Goal: Task Accomplishment & Management: Complete application form

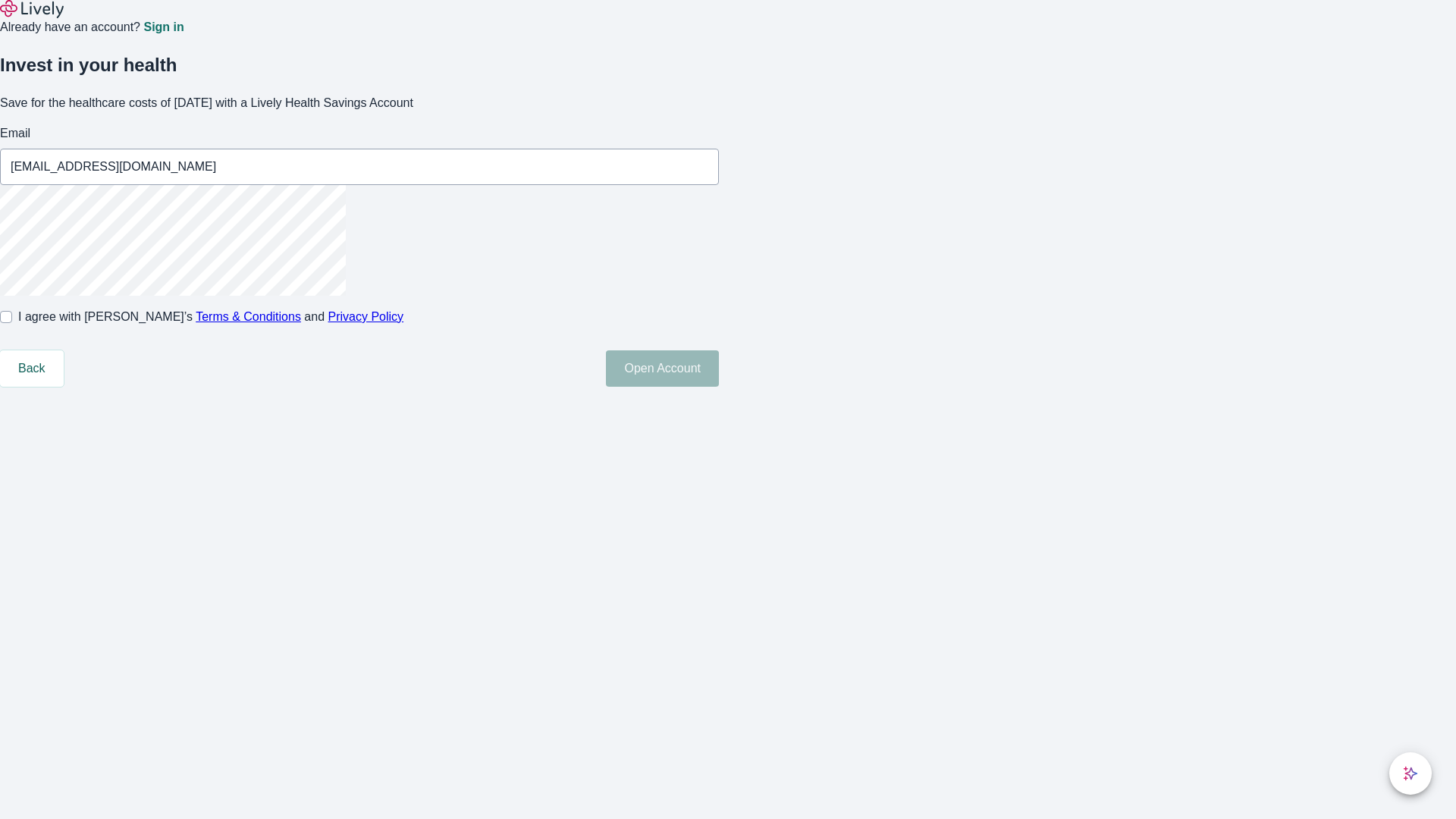
click at [12, 323] on input "I agree with Lively’s Terms & Conditions and Privacy Policy" at bounding box center [6, 318] width 12 height 12
checkbox input "true"
click at [719, 387] on button "Open Account" at bounding box center [663, 369] width 113 height 36
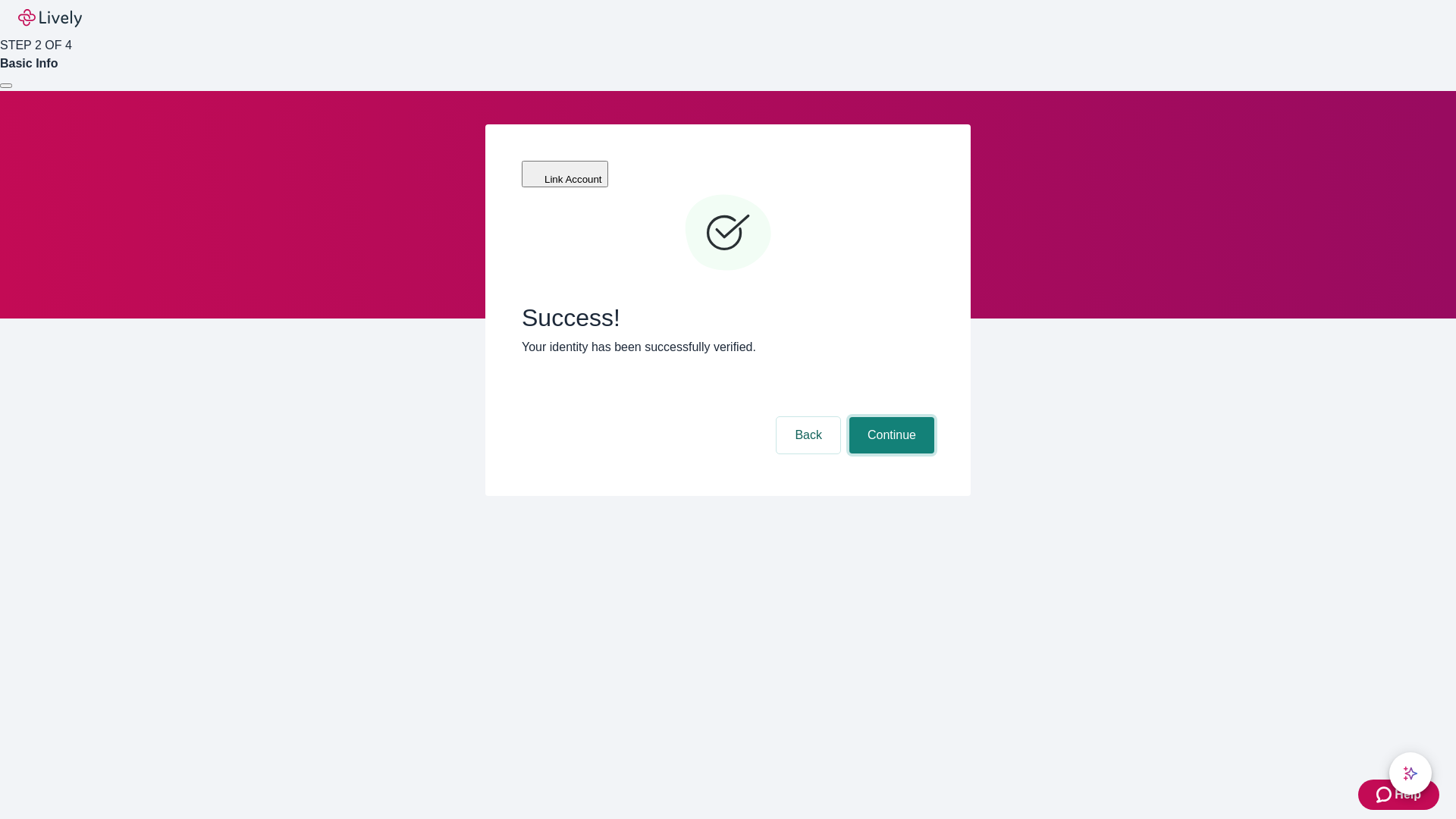
click at [890, 417] on button "Continue" at bounding box center [892, 435] width 85 height 36
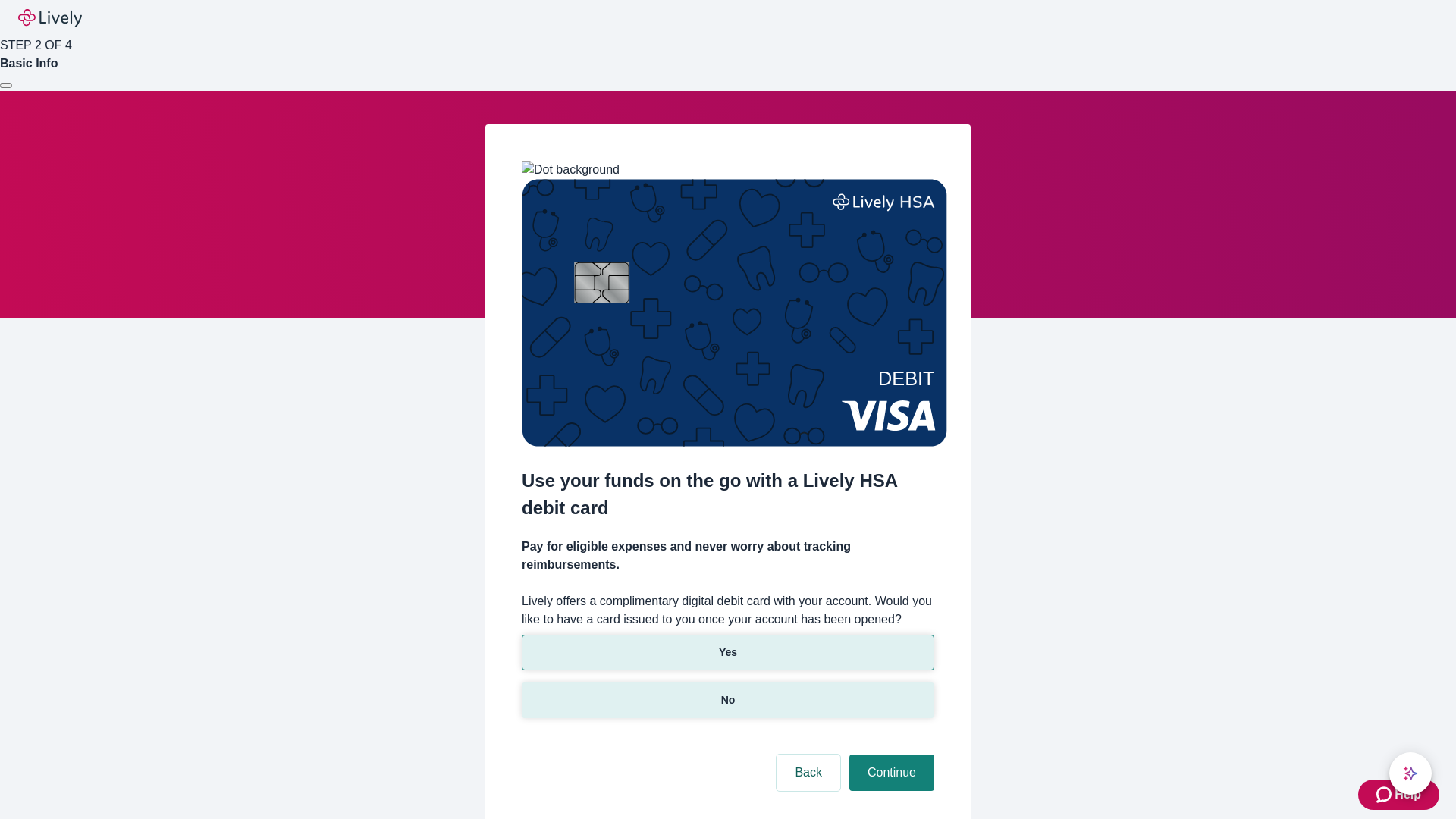
click at [728, 692] on p "No" at bounding box center [728, 700] width 15 height 16
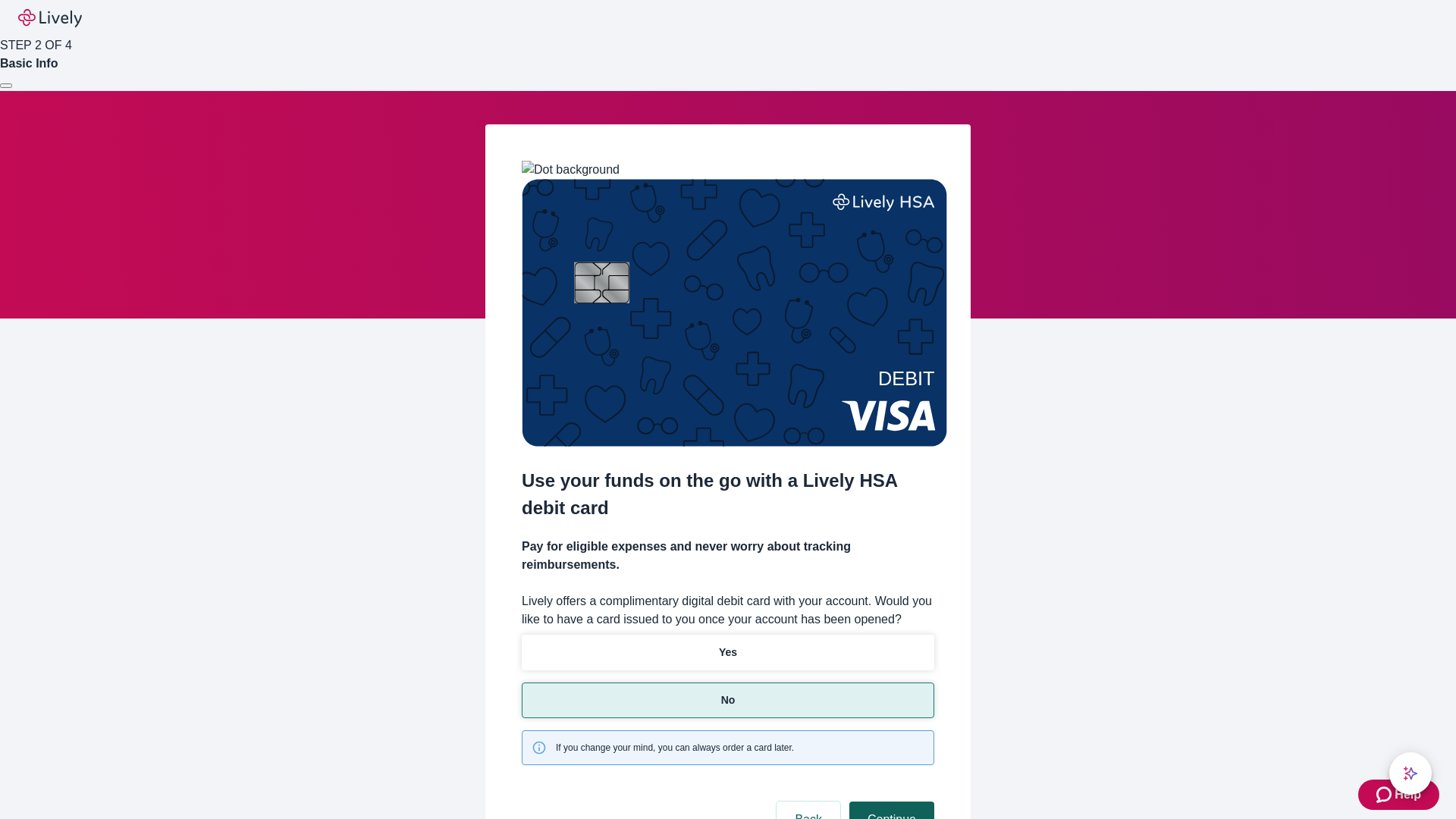
click at [890, 802] on button "Continue" at bounding box center [892, 820] width 85 height 36
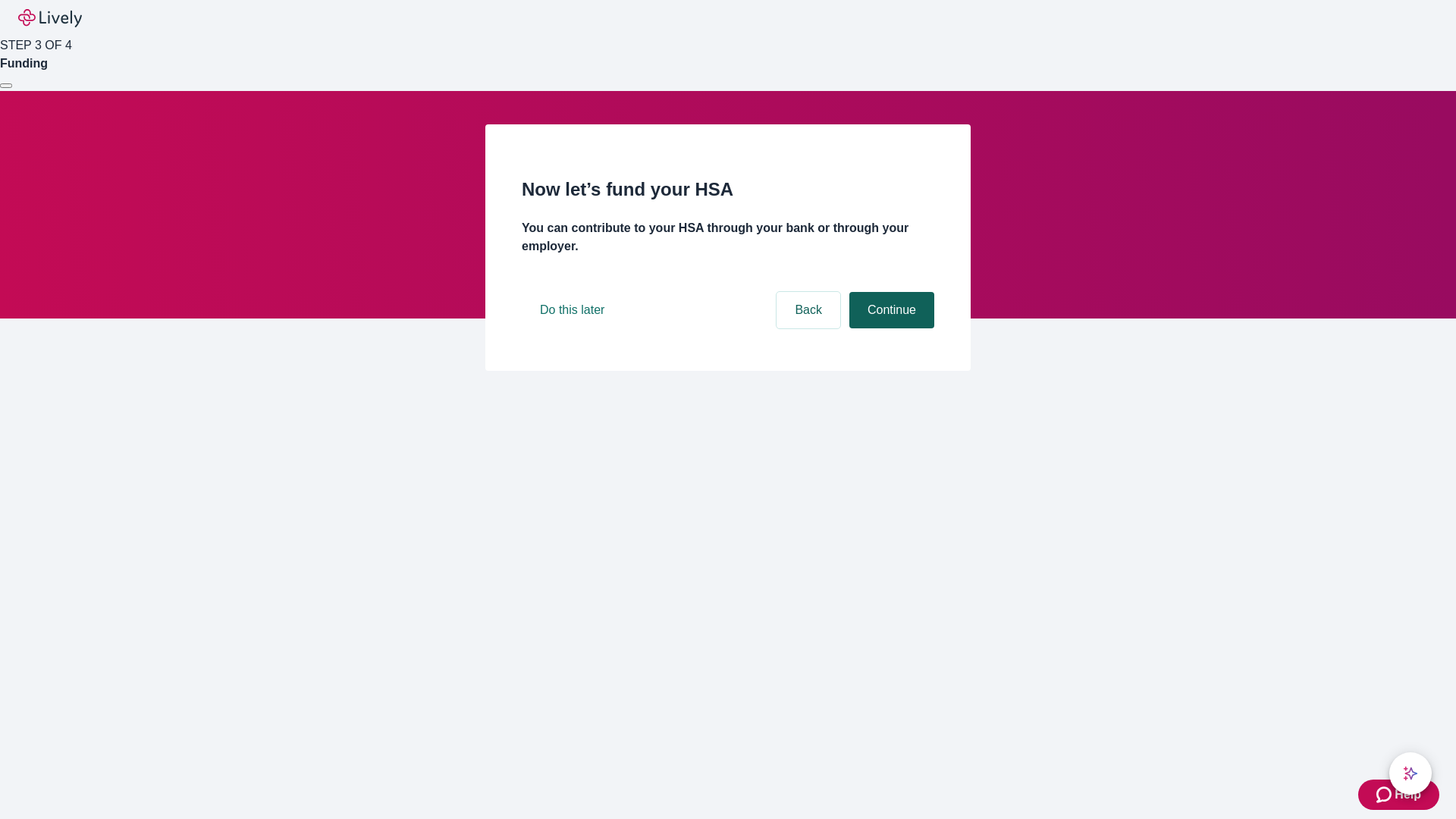
click at [890, 328] on button "Continue" at bounding box center [892, 310] width 85 height 36
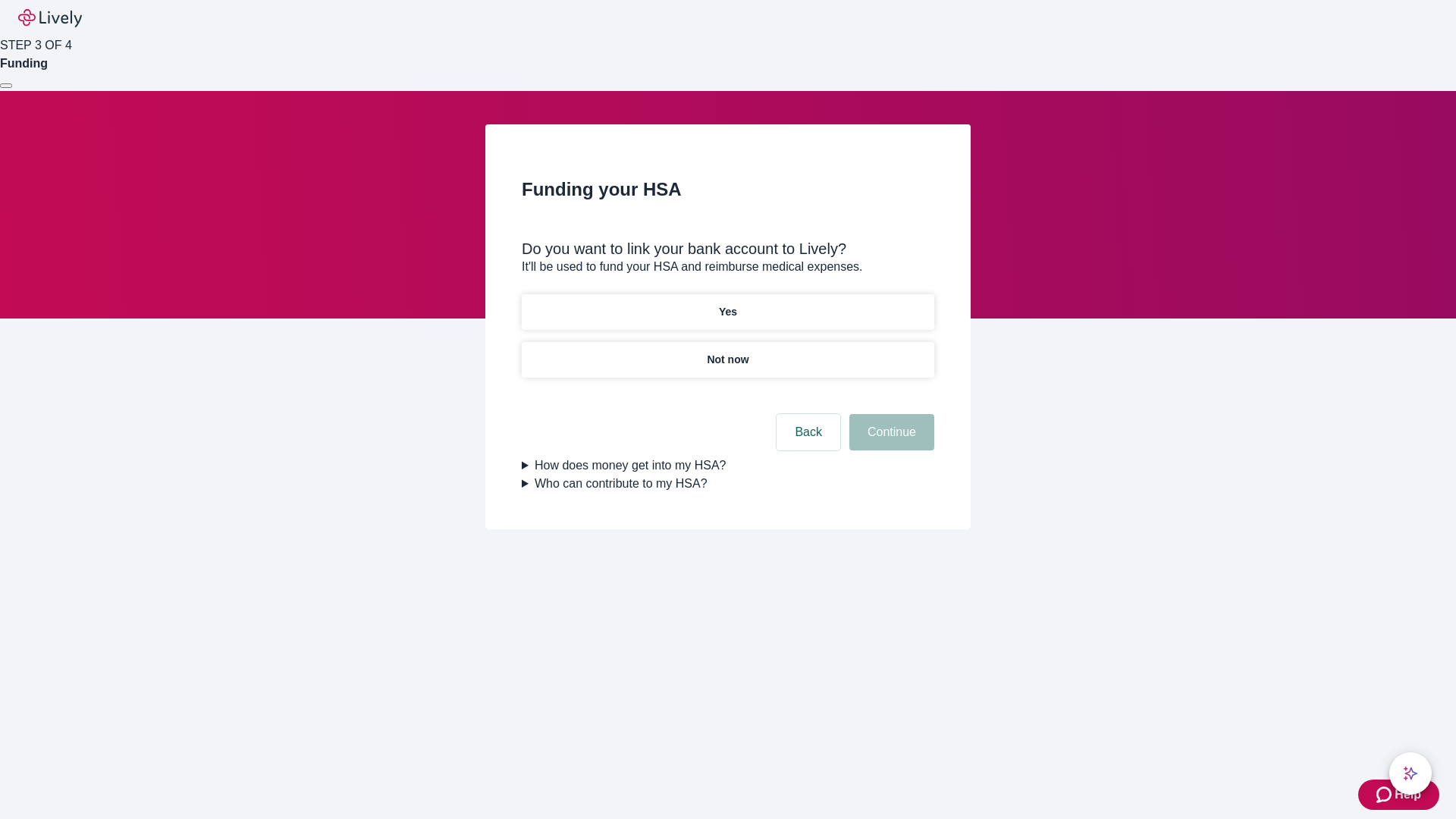
click at [728, 304] on p "Yes" at bounding box center [728, 312] width 19 height 16
click at [890, 414] on button "Continue" at bounding box center [892, 432] width 85 height 36
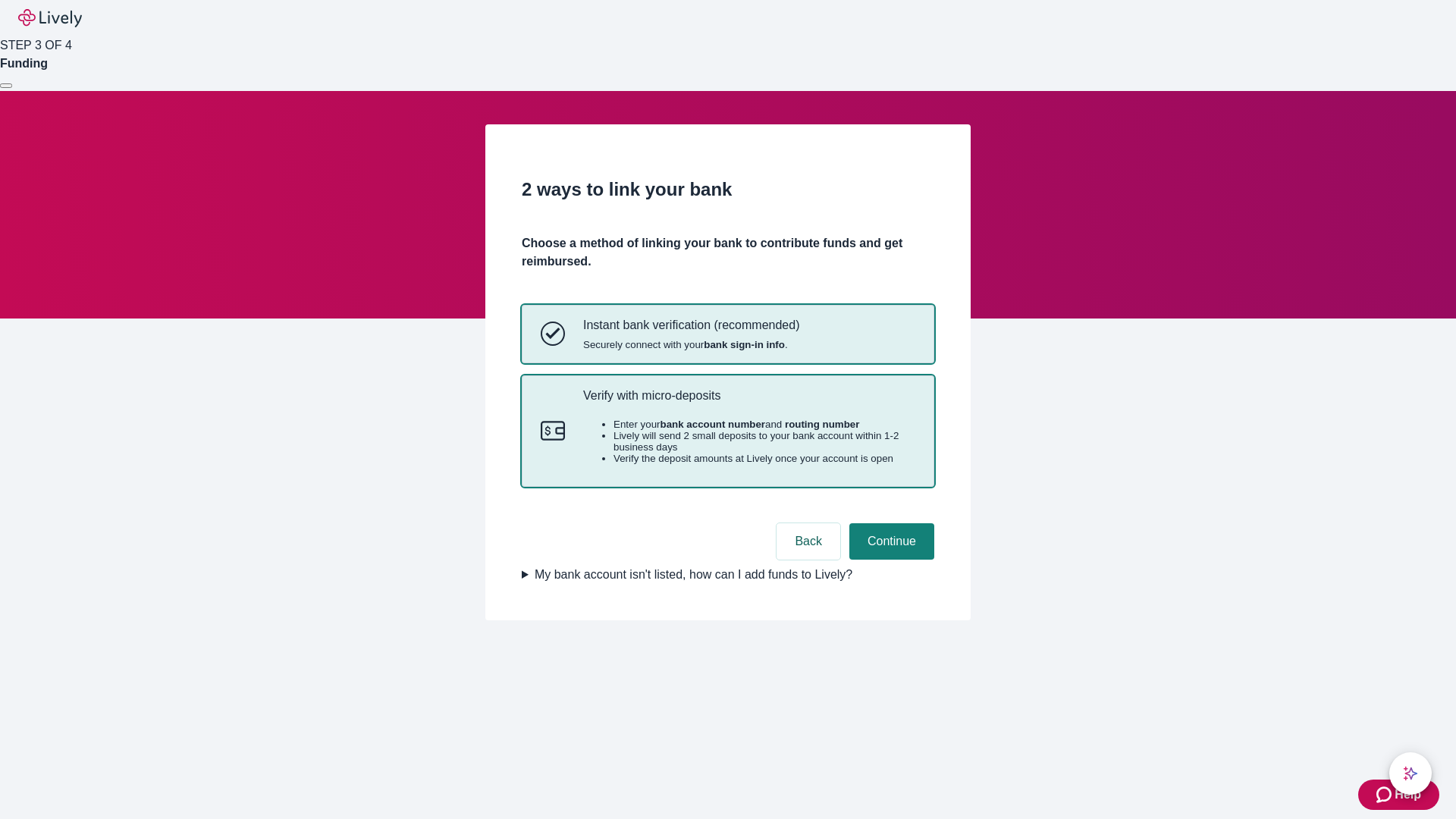
click at [748, 403] on p "Verify with micro-deposits" at bounding box center [749, 396] width 332 height 15
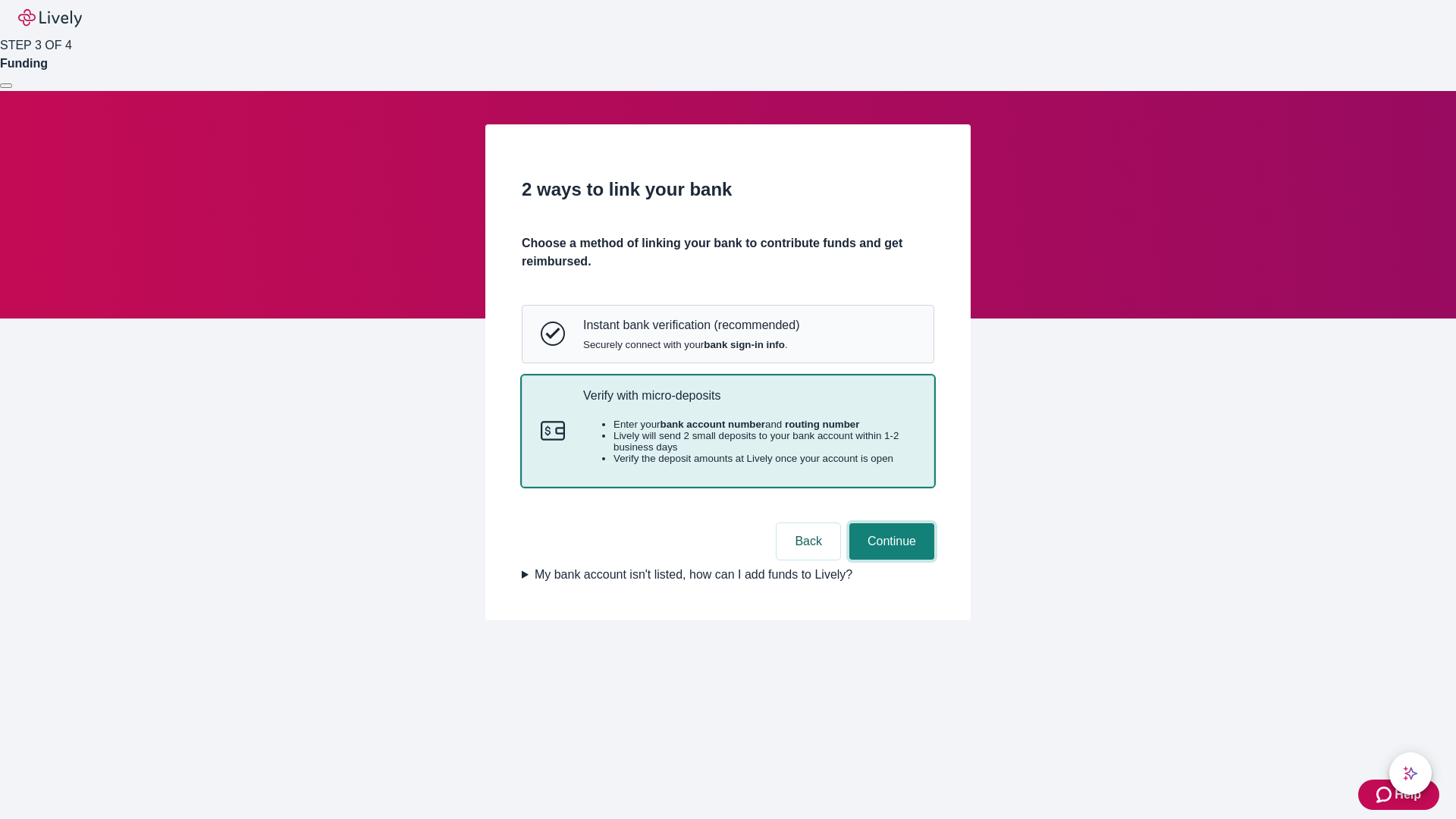
click at [890, 560] on button "Continue" at bounding box center [892, 541] width 85 height 36
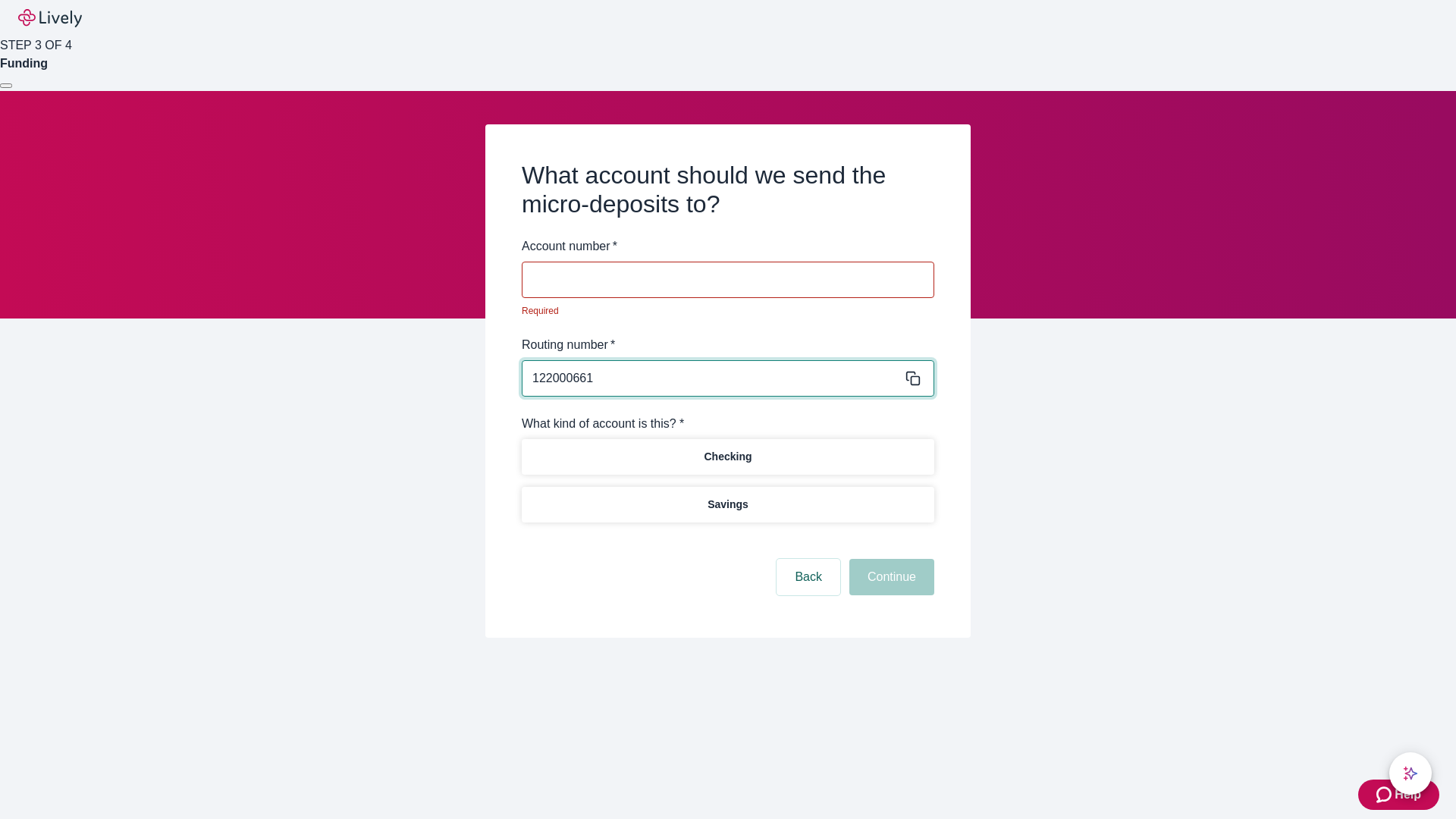
type input "122000661"
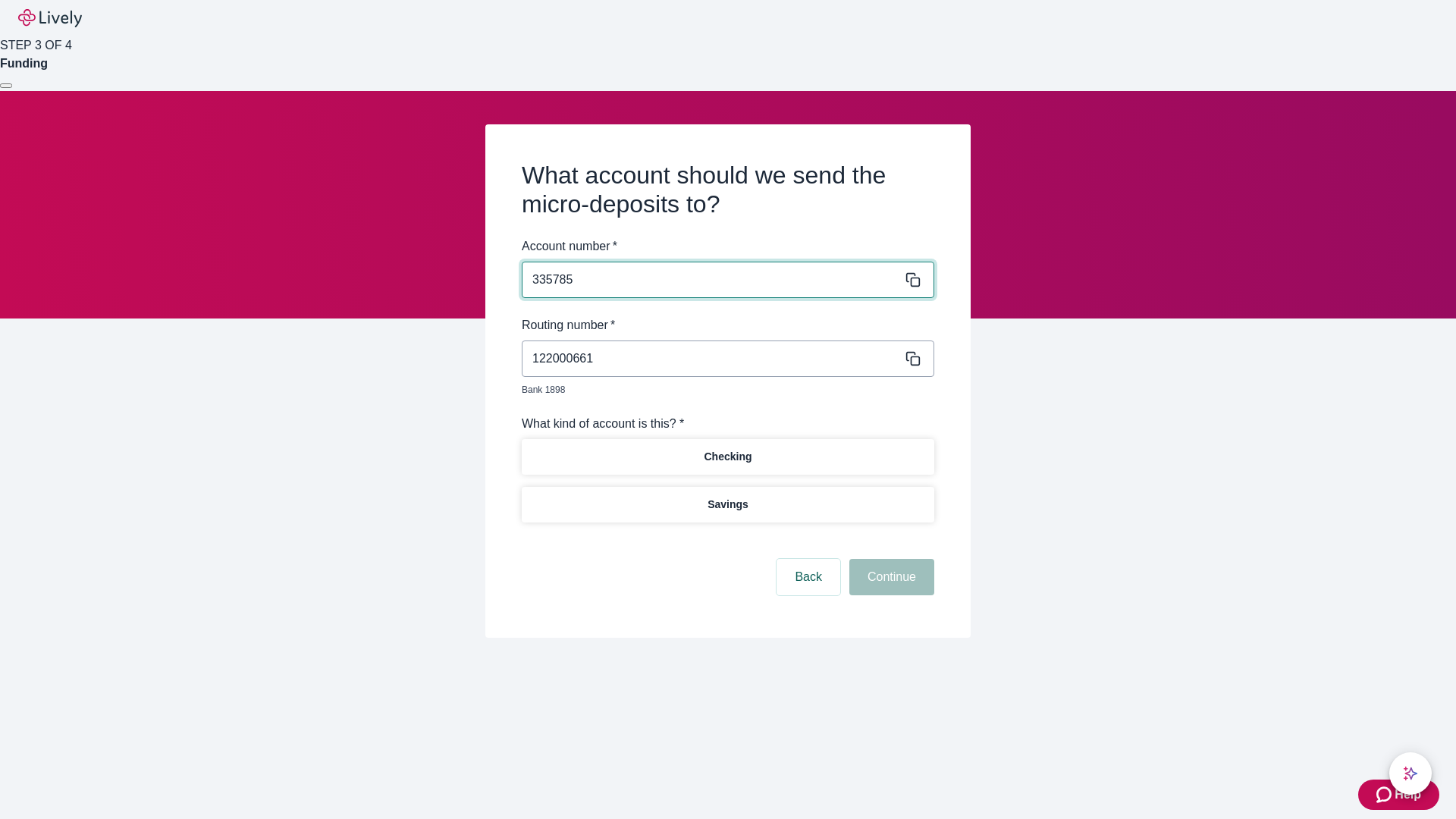
type input "335785"
click at [728, 449] on p "Checking" at bounding box center [728, 457] width 48 height 16
click at [890, 560] on button "Continue" at bounding box center [892, 577] width 85 height 36
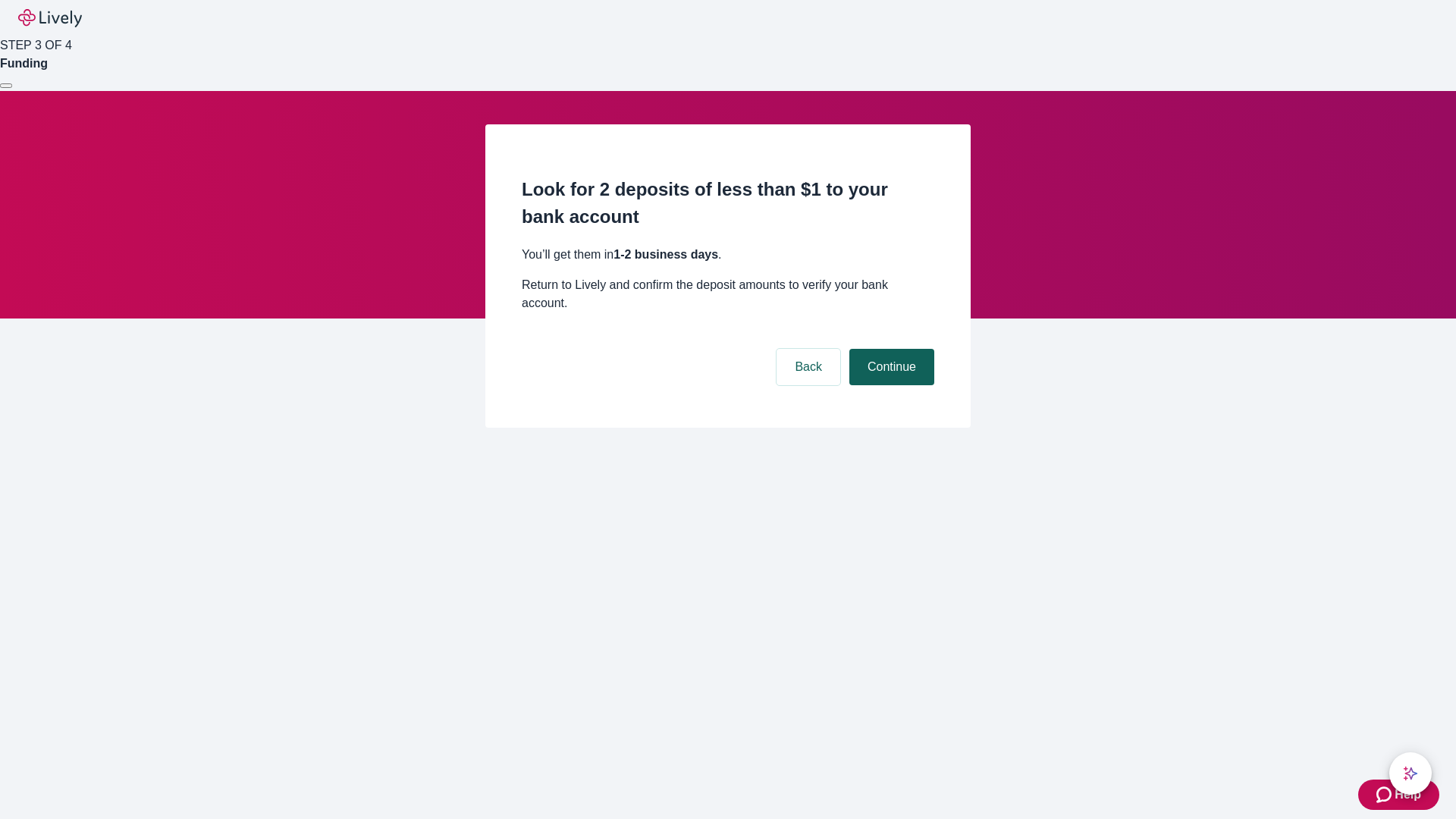
click at [890, 349] on button "Continue" at bounding box center [892, 367] width 85 height 36
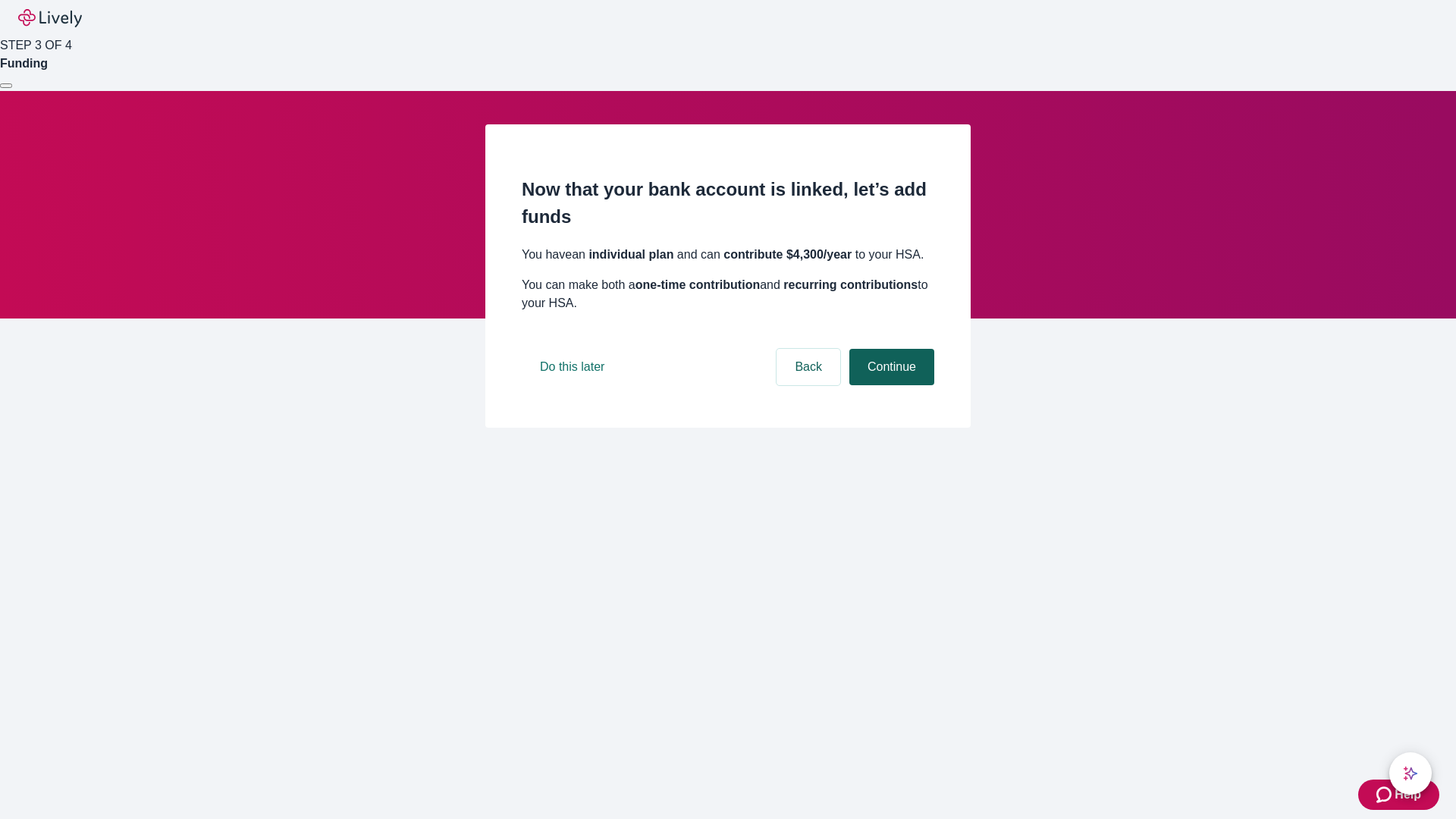
click at [890, 386] on button "Continue" at bounding box center [892, 367] width 85 height 36
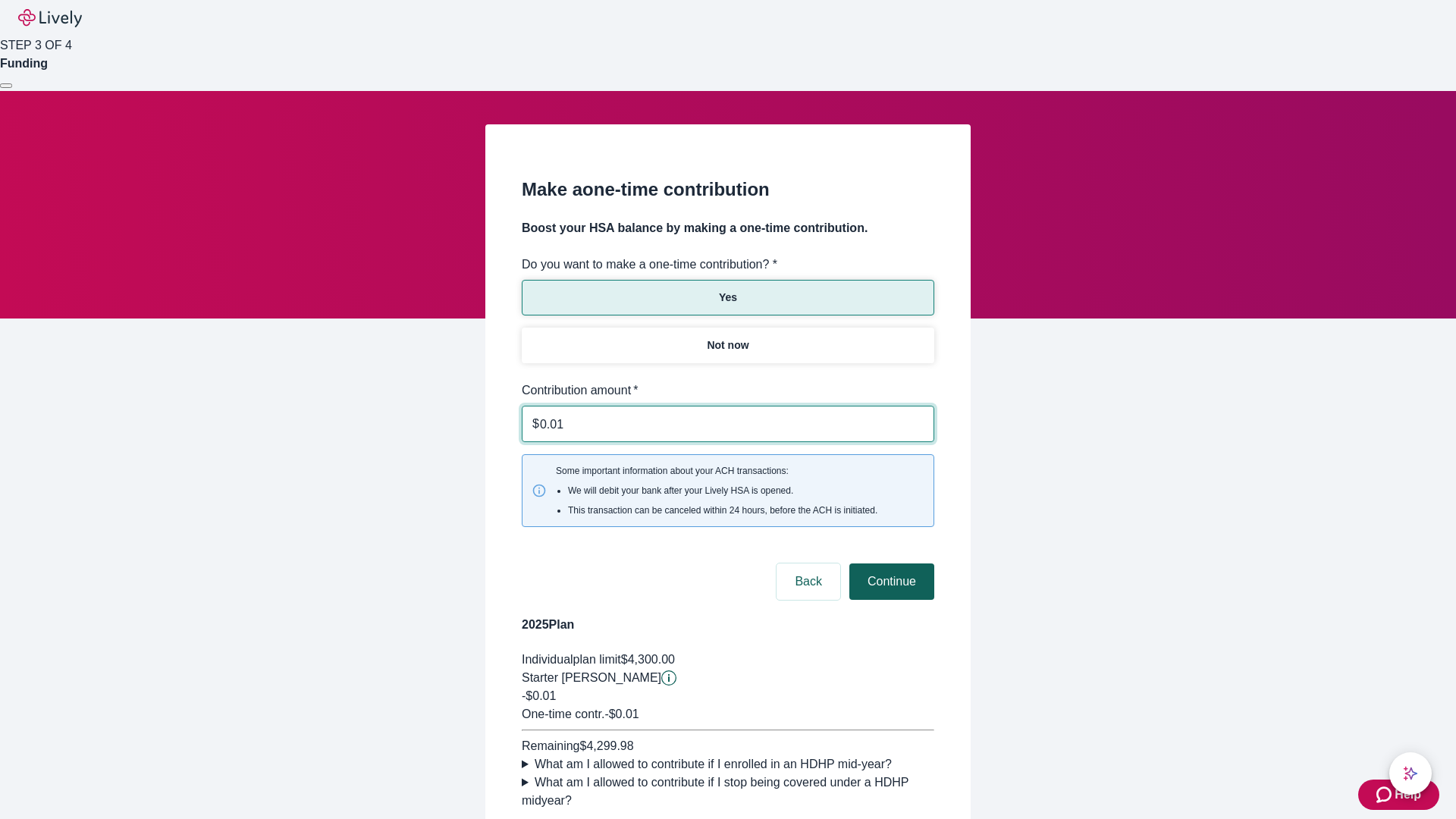
type input "0.01"
click at [890, 564] on button "Continue" at bounding box center [892, 582] width 85 height 36
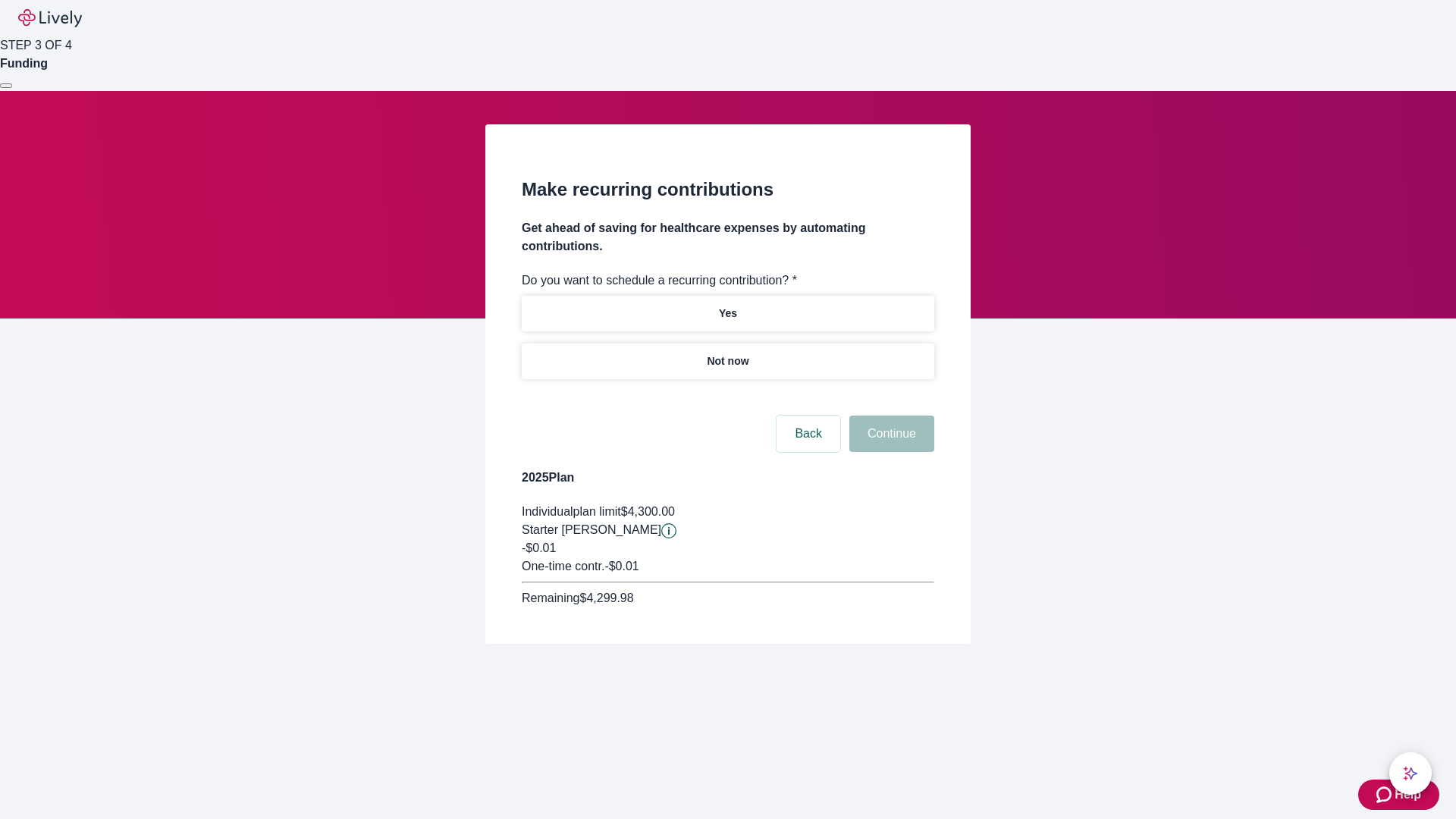
click at [728, 354] on p "Not now" at bounding box center [728, 362] width 42 height 16
click at [890, 416] on button "Continue" at bounding box center [892, 433] width 85 height 36
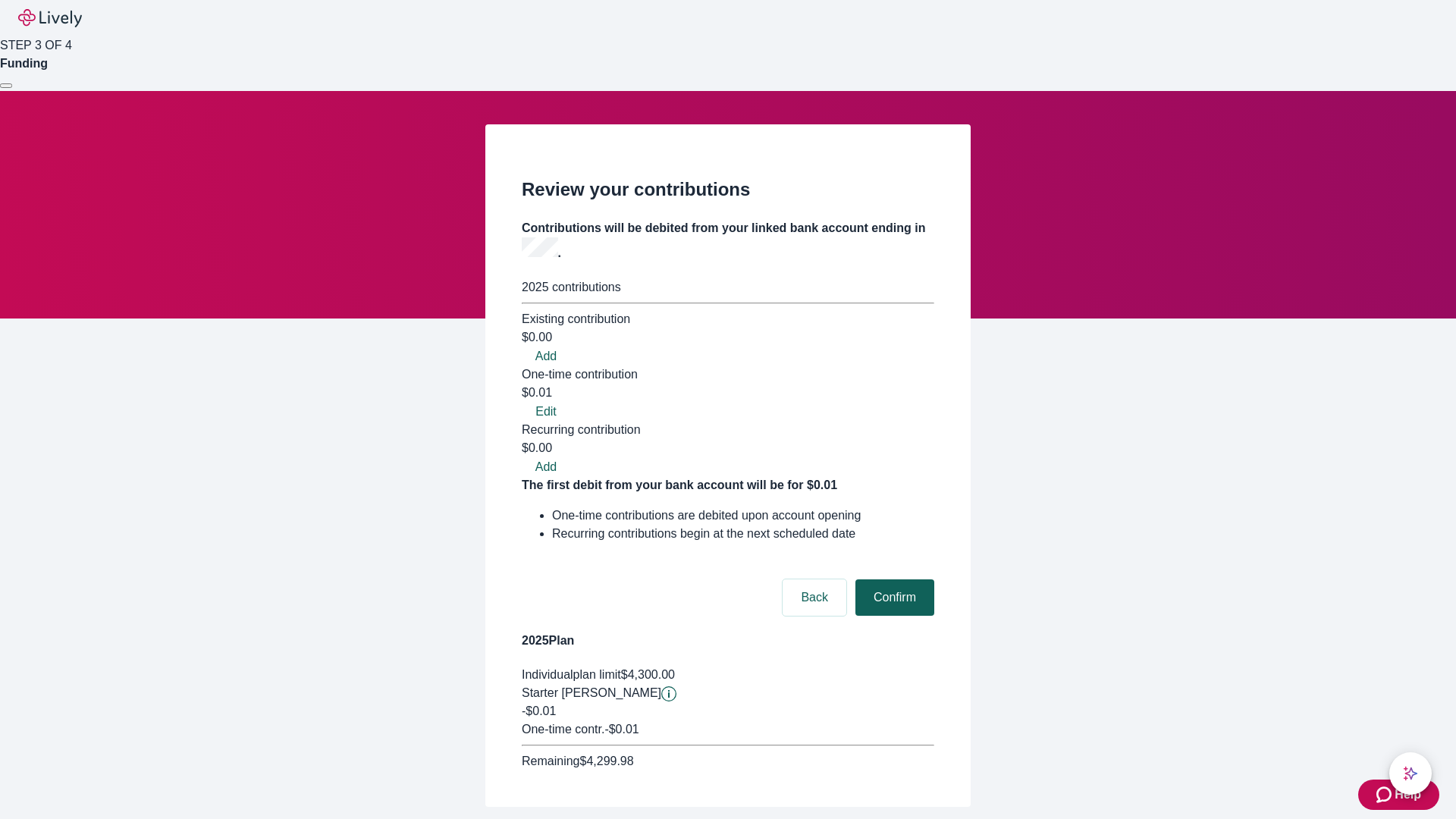
click at [893, 579] on button "Confirm" at bounding box center [895, 597] width 79 height 36
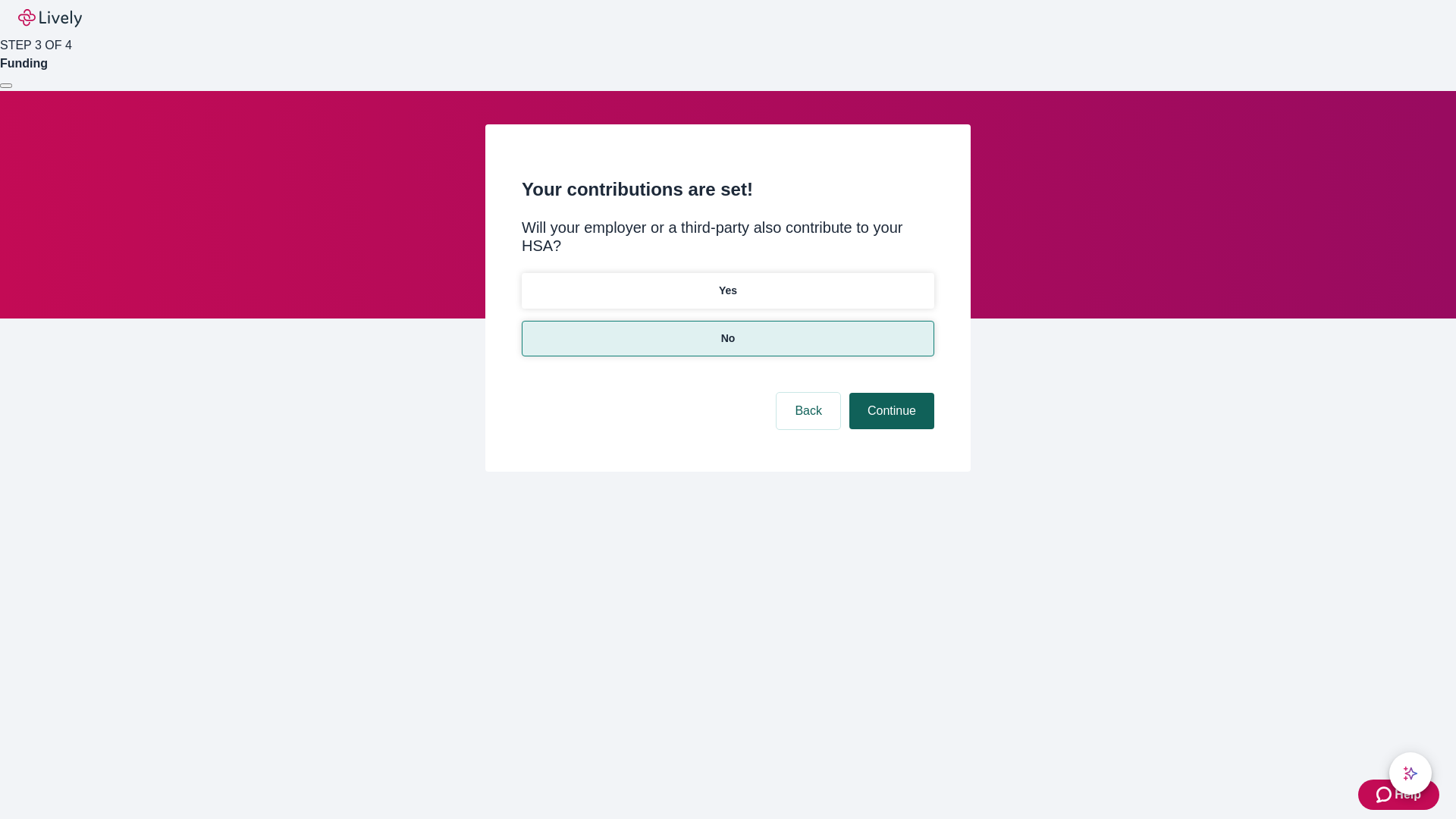
click at [890, 393] on button "Continue" at bounding box center [892, 411] width 85 height 36
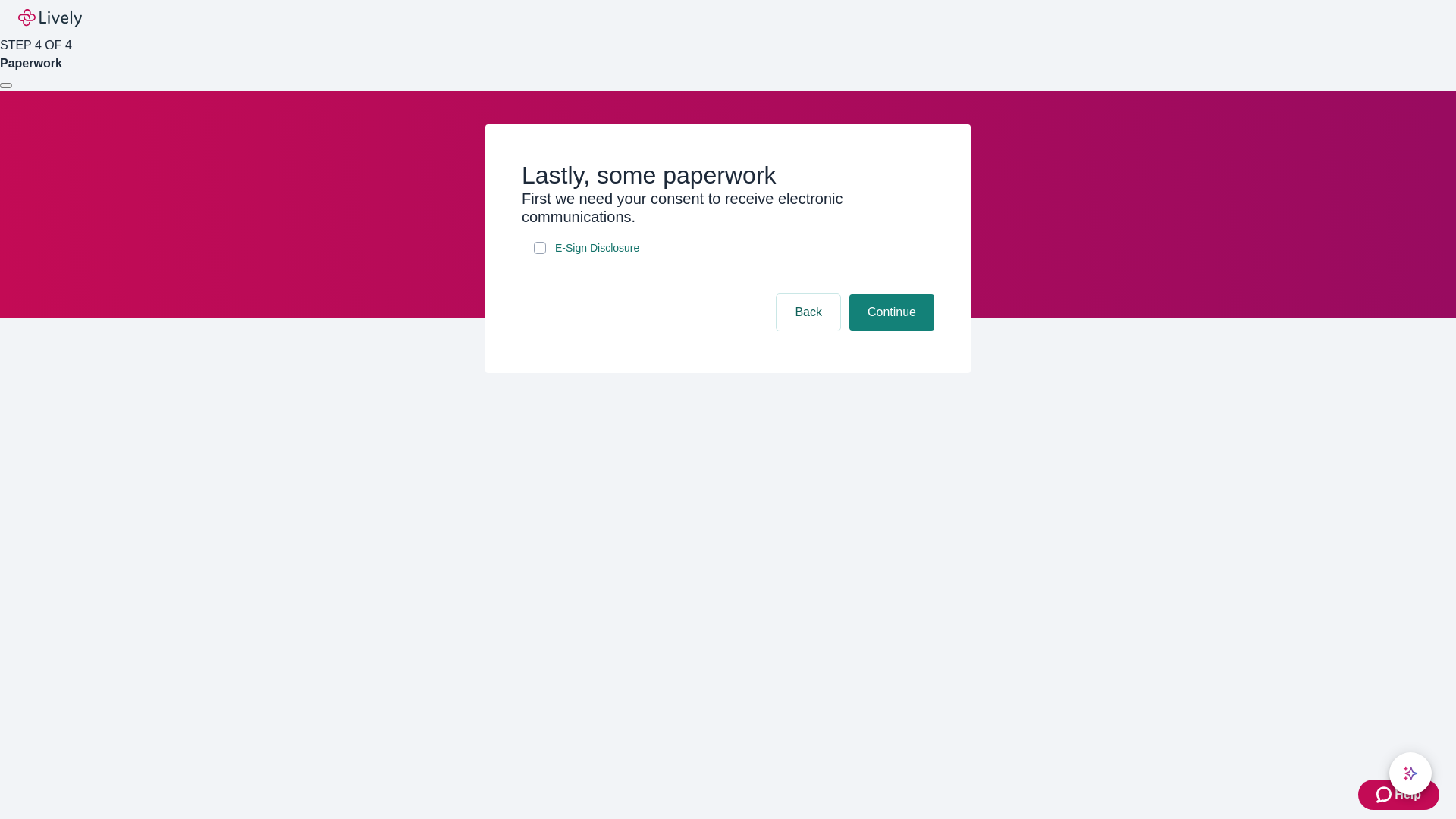
click at [540, 254] on input "E-Sign Disclosure" at bounding box center [540, 248] width 12 height 12
checkbox input "true"
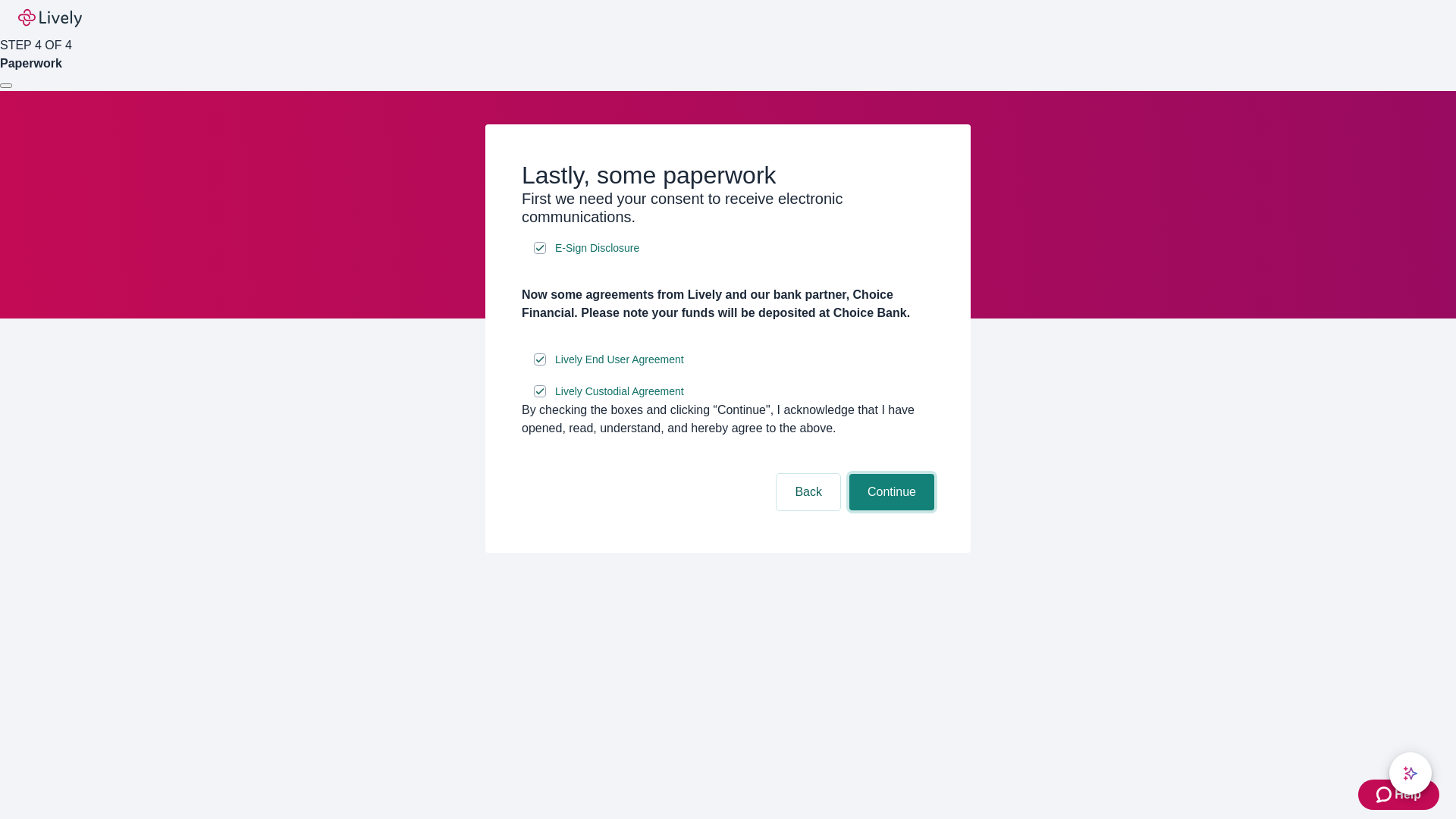
click at [890, 511] on button "Continue" at bounding box center [892, 492] width 85 height 36
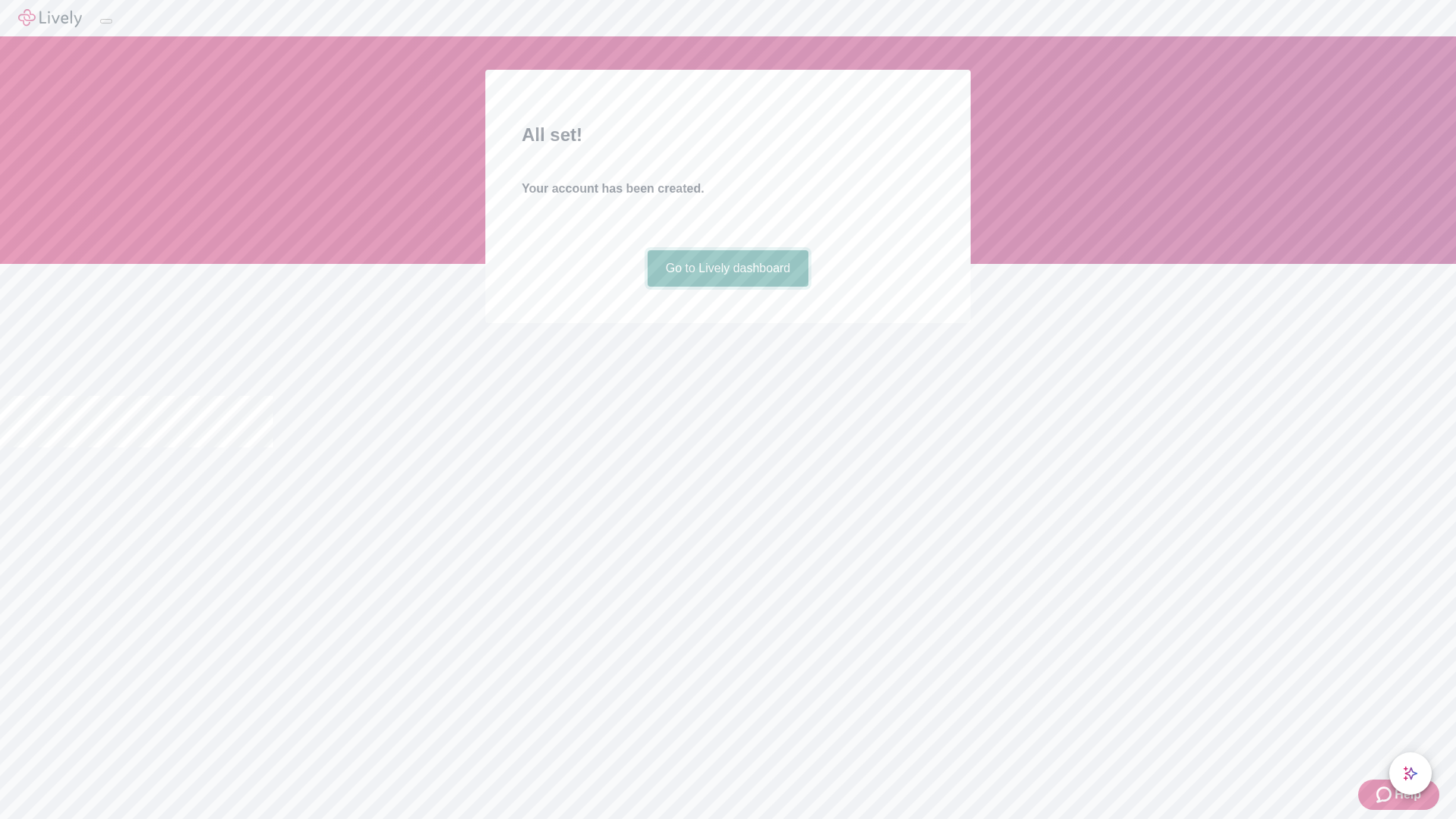
click at [728, 287] on link "Go to Lively dashboard" at bounding box center [728, 268] width 161 height 36
